Goal: Transaction & Acquisition: Purchase product/service

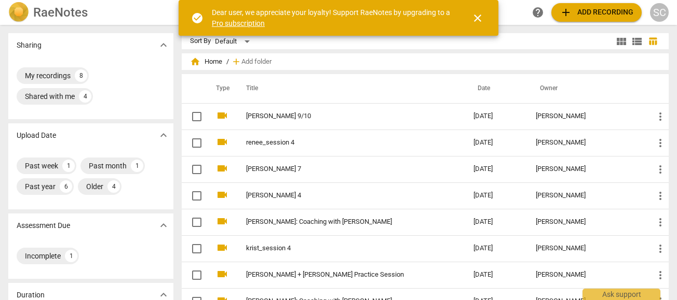
click at [478, 15] on span "close" at bounding box center [477, 18] width 12 height 12
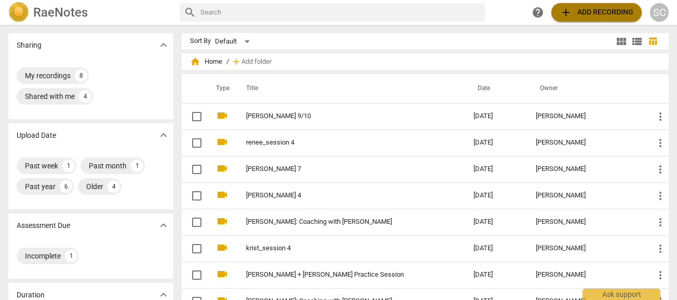
click at [583, 6] on span "add Add recording" at bounding box center [596, 12] width 74 height 12
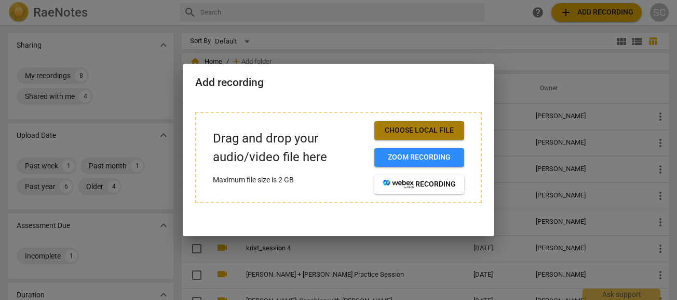
click at [423, 131] on span "Choose local file" at bounding box center [418, 131] width 73 height 10
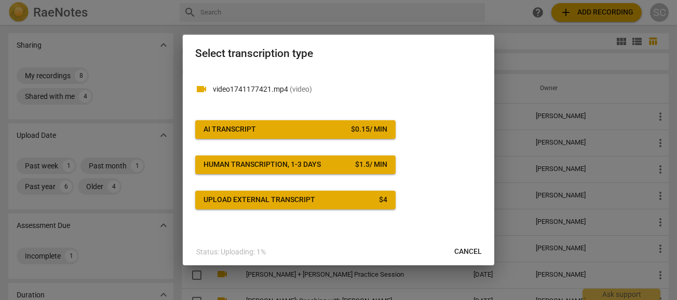
click at [299, 125] on span "AI Transcript $ 0.15 / min" at bounding box center [295, 130] width 184 height 10
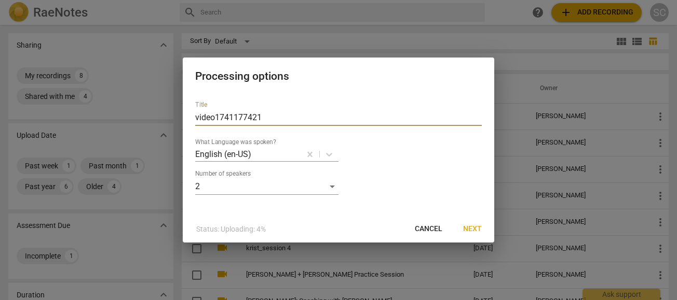
drag, startPoint x: 276, startPoint y: 116, endPoint x: 119, endPoint y: 113, distance: 156.7
click at [118, 115] on div "Processing options Title video1741177421 What Language was spoken? English (en-…" at bounding box center [338, 150] width 677 height 300
type input "[PERSON_NAME] session"
click at [473, 227] on span "Next" at bounding box center [472, 229] width 19 height 10
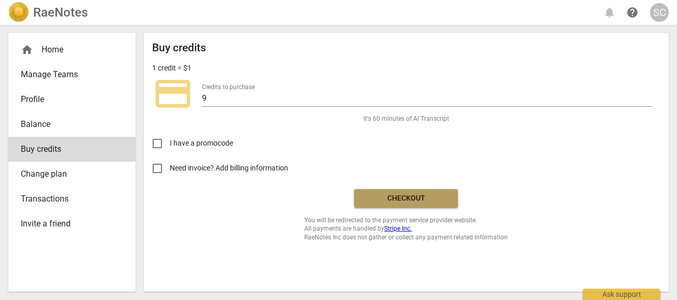
click at [397, 200] on span "Checkout" at bounding box center [405, 199] width 87 height 10
